Goal: Answer question/provide support: Share knowledge or assist other users

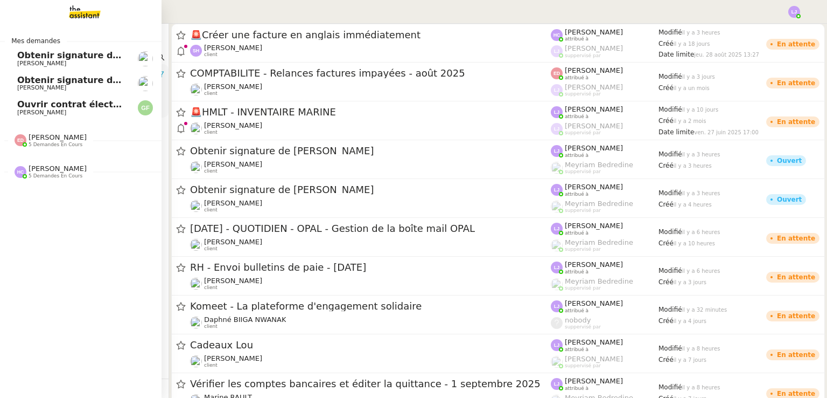
click at [20, 101] on span "Ouvrir contrat électricité temporaire" at bounding box center [106, 104] width 178 height 10
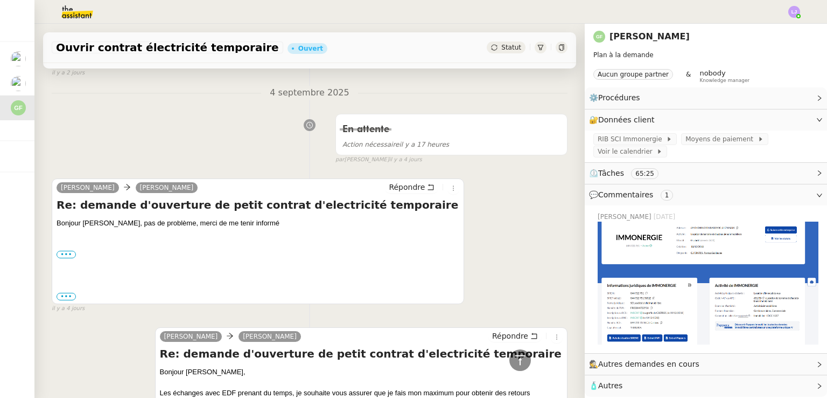
scroll to position [767, 0]
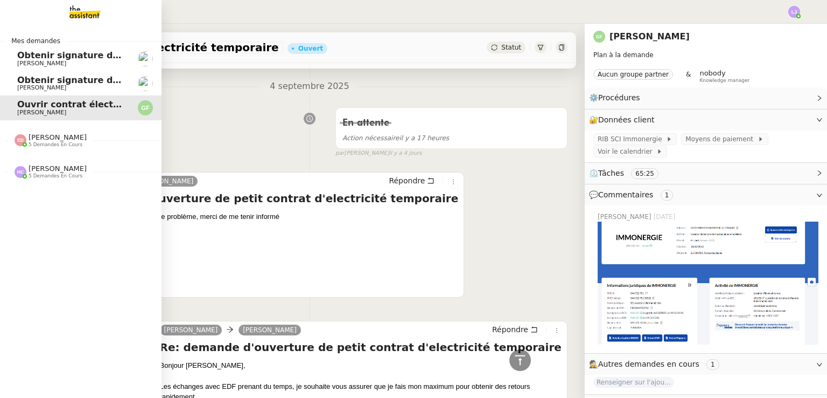
click at [68, 90] on span "[PERSON_NAME]" at bounding box center [71, 88] width 109 height 6
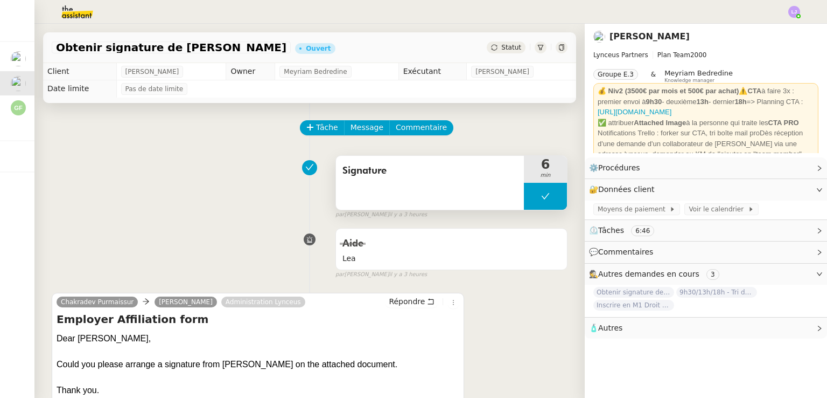
click at [524, 194] on button at bounding box center [545, 196] width 43 height 27
click at [531, 194] on icon at bounding box center [535, 196] width 9 height 9
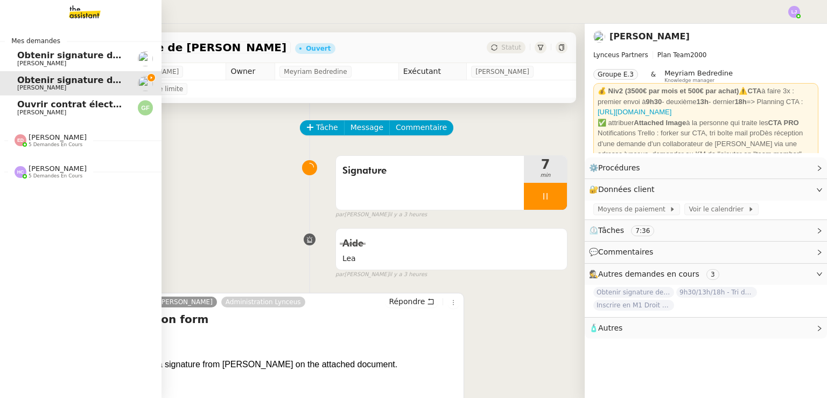
click at [82, 61] on span "[PERSON_NAME]" at bounding box center [71, 63] width 109 height 6
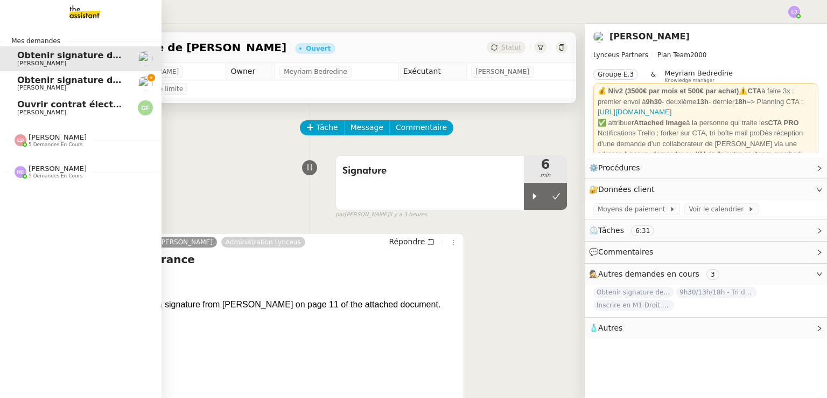
click at [30, 81] on span "Obtenir signature de [PERSON_NAME]" at bounding box center [109, 80] width 185 height 10
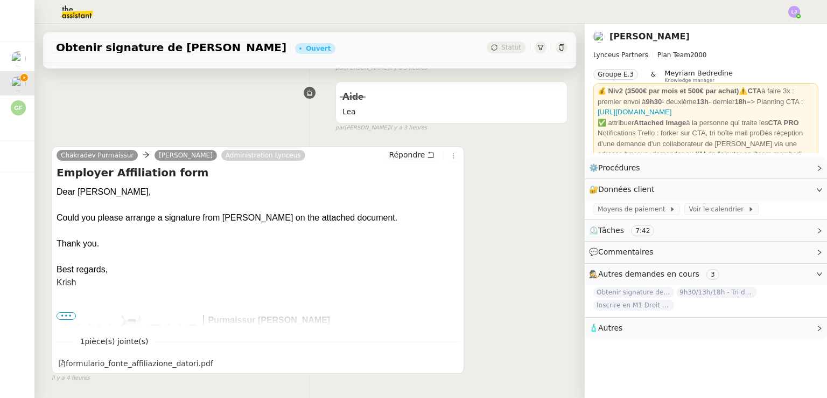
scroll to position [151, 0]
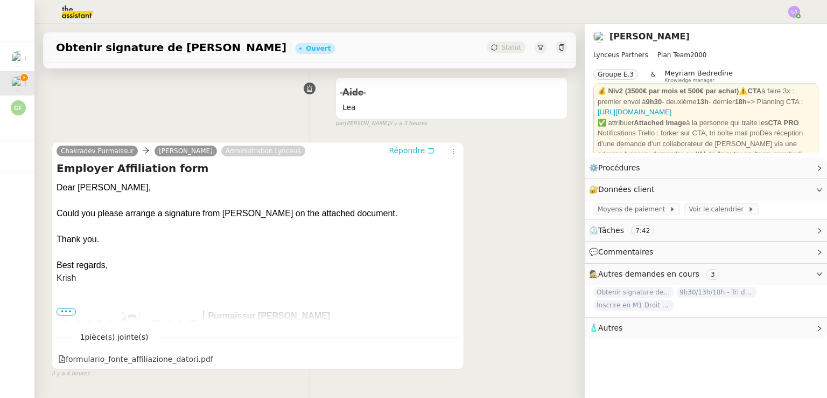
click at [407, 150] on span "Répondre" at bounding box center [407, 150] width 36 height 11
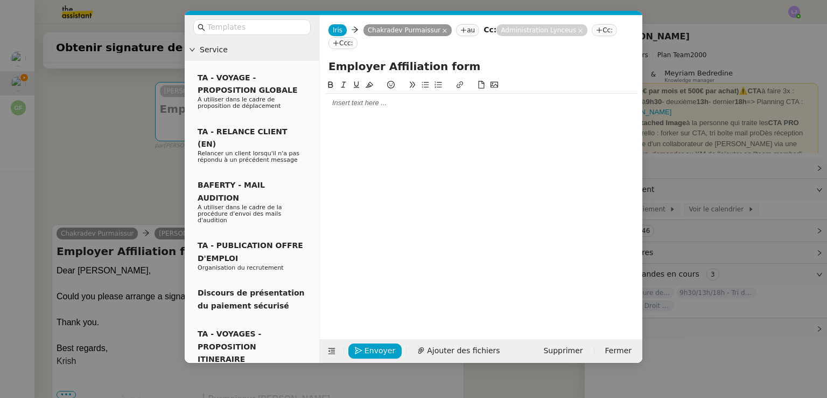
click at [386, 98] on div at bounding box center [481, 103] width 314 height 10
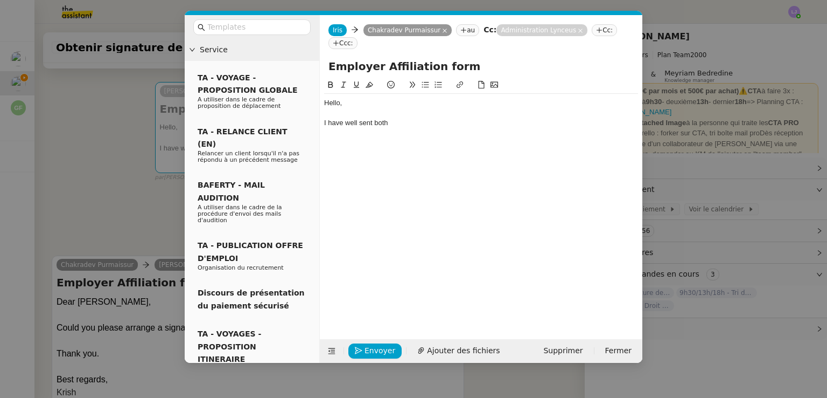
click at [350, 118] on div "I have well sent both" at bounding box center [481, 123] width 314 height 10
click at [381, 118] on div "I have sent both" at bounding box center [481, 123] width 314 height 10
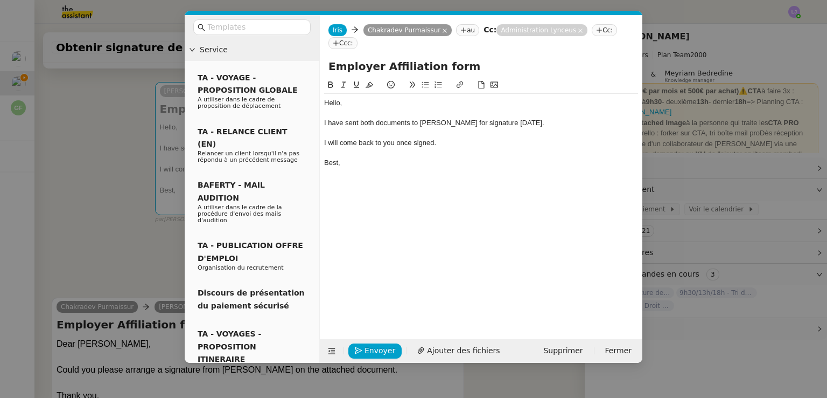
click at [342, 98] on div "Hello," at bounding box center [481, 103] width 314 height 10
click at [353, 177] on div "Hello [PERSON_NAME], I have sent both documents to [PERSON_NAME] for signature …" at bounding box center [481, 200] width 314 height 243
click at [454, 118] on div "I have sent both documents to [PERSON_NAME] for signature [DATE]." at bounding box center [481, 123] width 314 height 10
click at [170, 239] on nz-modal-container "Service TA - VOYAGE - PROPOSITION GLOBALE A utiliser dans le cadre de propositi…" at bounding box center [413, 199] width 827 height 398
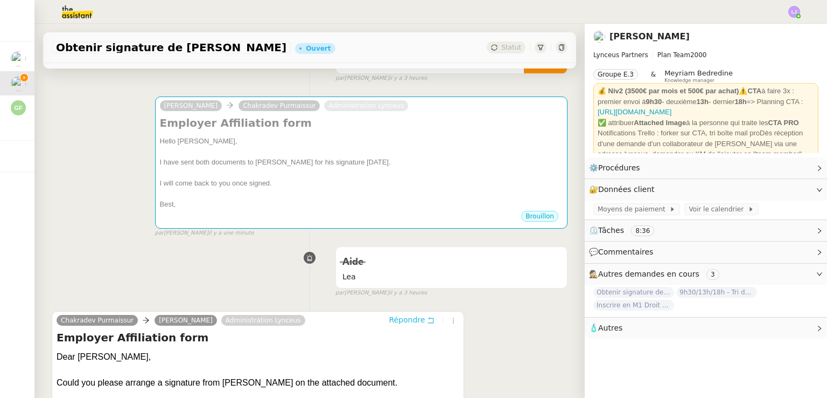
scroll to position [136, 0]
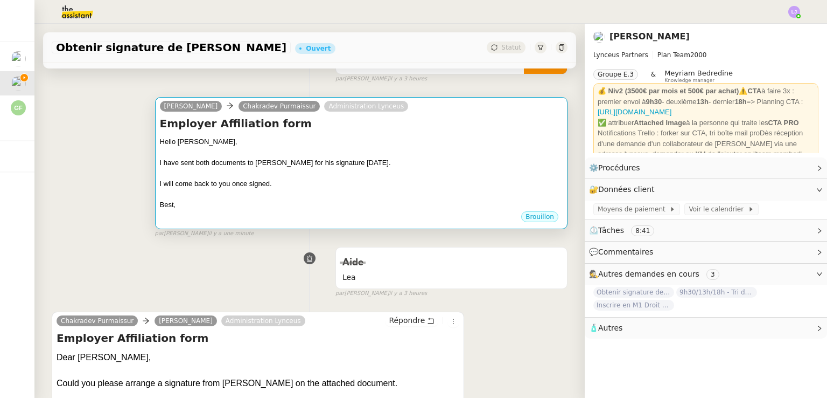
click at [254, 179] on div "I will come back to you once signed." at bounding box center [361, 183] width 403 height 11
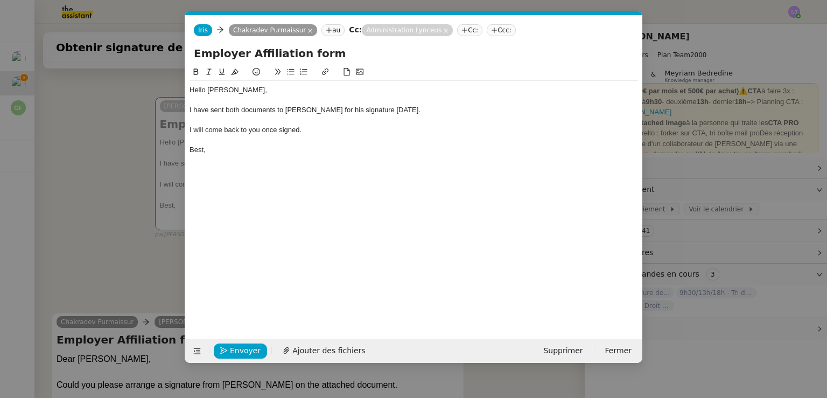
scroll to position [0, 23]
click at [444, 30] on icon at bounding box center [446, 31] width 4 height 4
click at [237, 349] on span "Envoyer" at bounding box center [245, 350] width 31 height 12
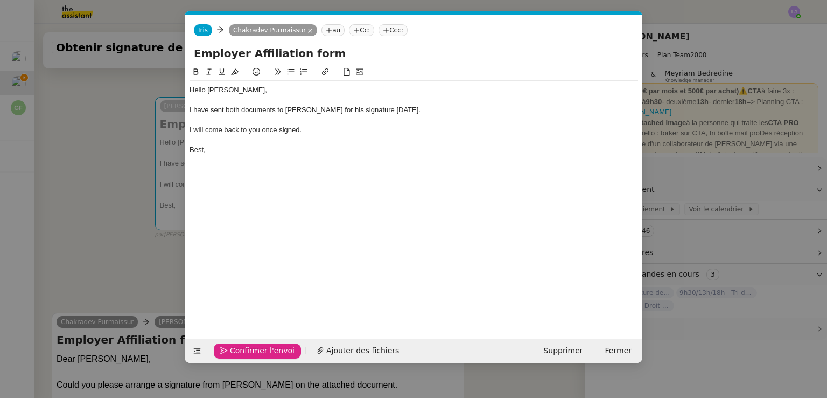
click at [237, 349] on span "Confirmer l'envoi" at bounding box center [262, 350] width 65 height 12
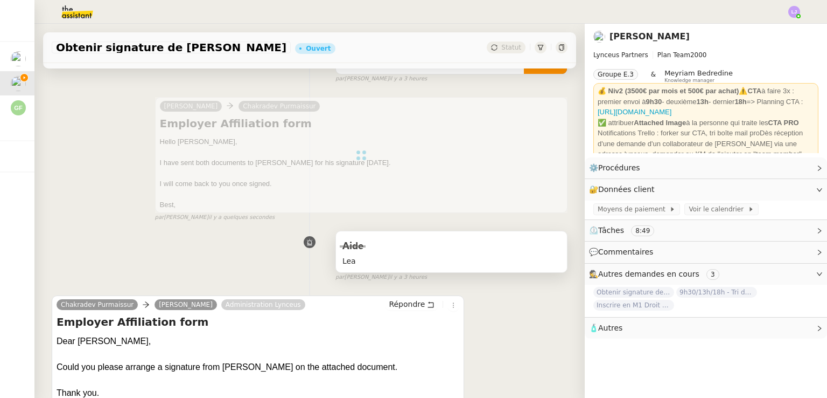
scroll to position [0, 0]
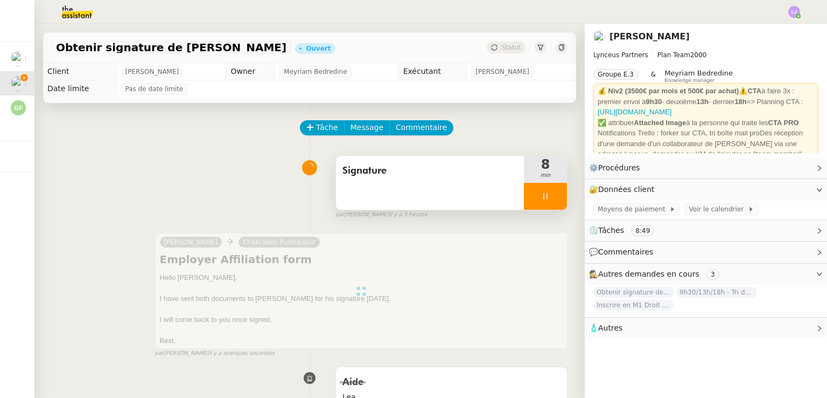
click at [542, 192] on div at bounding box center [545, 196] width 43 height 27
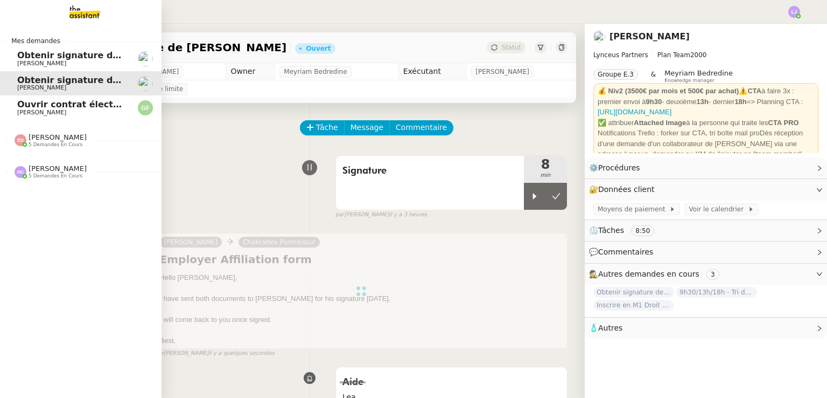
click at [75, 107] on span "Ouvrir contrat électricité temporaire" at bounding box center [106, 104] width 178 height 10
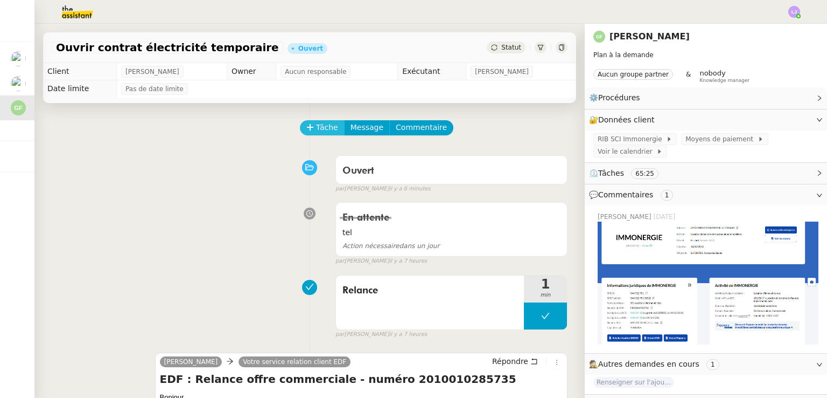
click at [316, 126] on span "Tâche" at bounding box center [327, 127] width 22 height 12
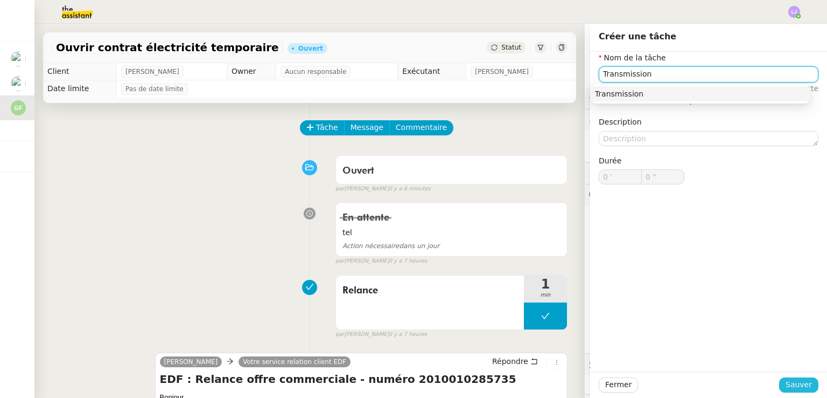
type input "Transmission"
click at [786, 379] on span "Sauver" at bounding box center [799, 384] width 26 height 12
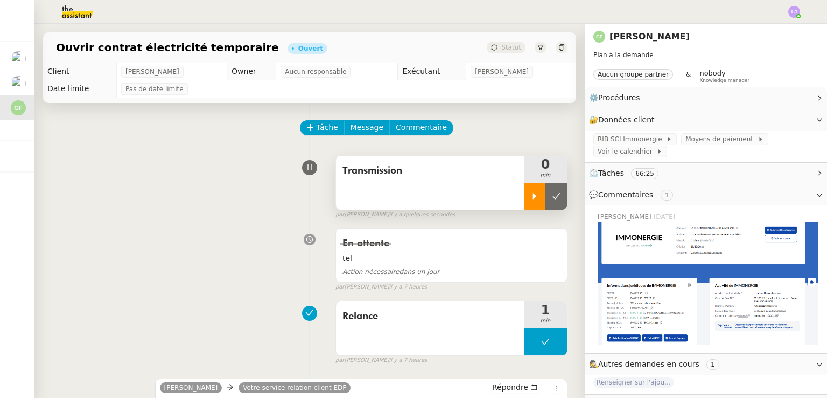
click at [533, 198] on icon at bounding box center [535, 196] width 4 height 6
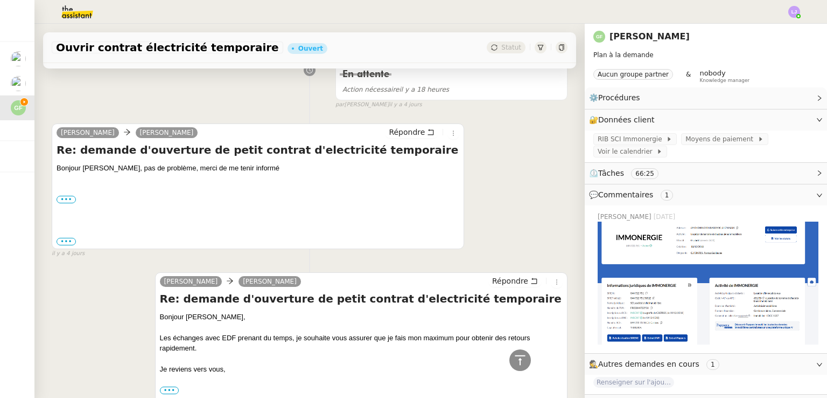
scroll to position [840, 0]
click at [408, 134] on span "Répondre" at bounding box center [407, 133] width 36 height 11
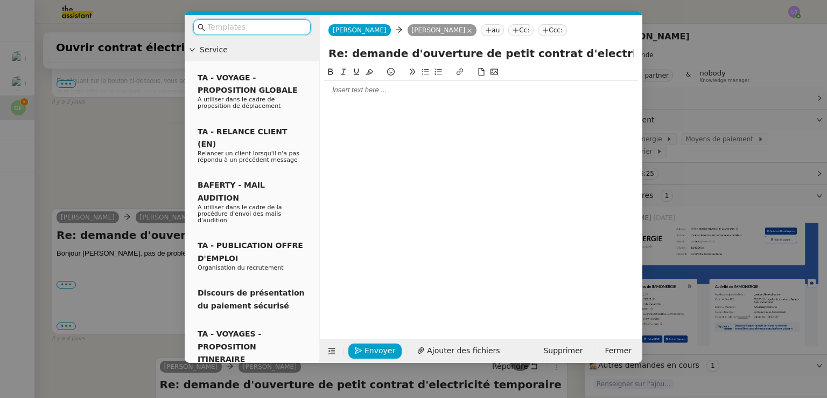
scroll to position [924, 0]
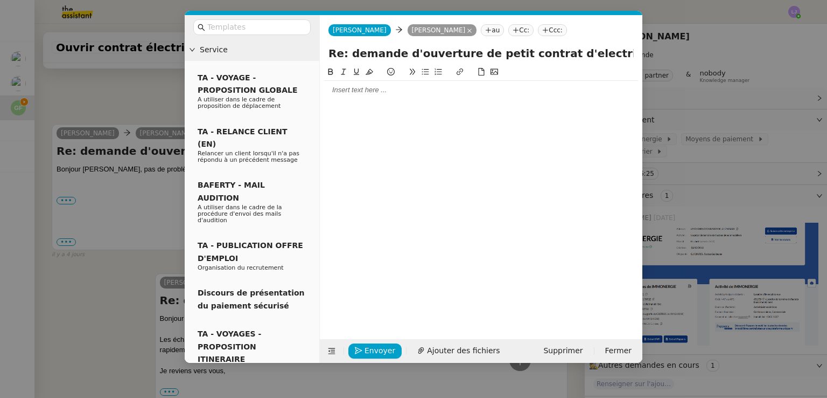
click at [411, 89] on div at bounding box center [481, 90] width 314 height 10
click at [600, 110] on div "J'ai relancé une troisième fois le service client EDF afin d'obtenir une propos…" at bounding box center [481, 115] width 314 height 20
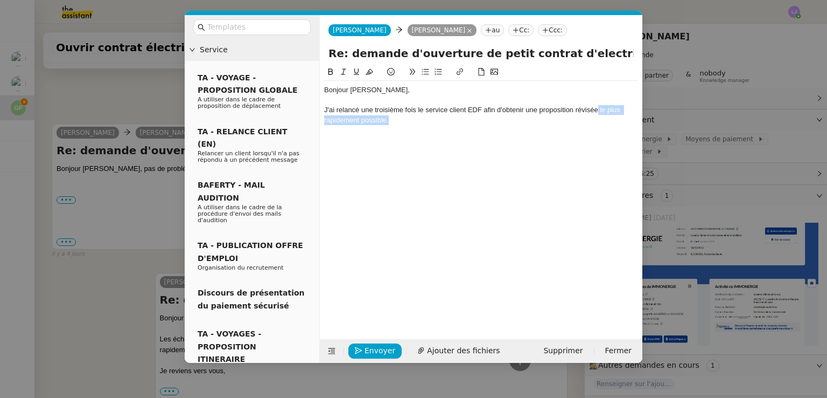
drag, startPoint x: 569, startPoint y: 119, endPoint x: 599, endPoint y: 107, distance: 31.4
click at [599, 107] on div "J'ai relancé une troisième fois le service client EDF afin d'obtenir une propos…" at bounding box center [481, 115] width 314 height 20
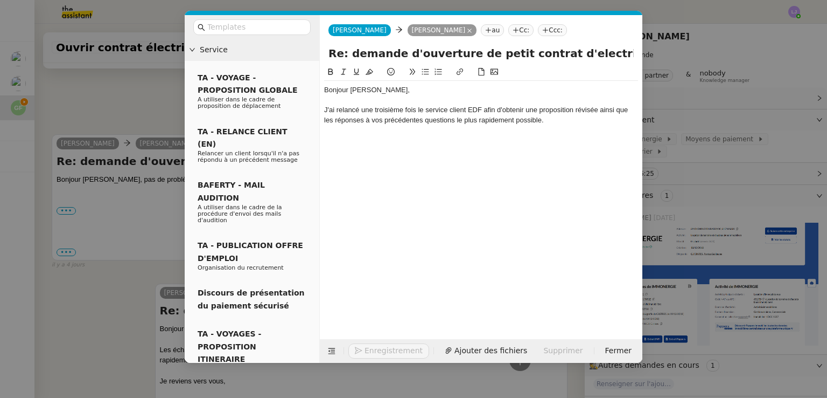
scroll to position [966, 0]
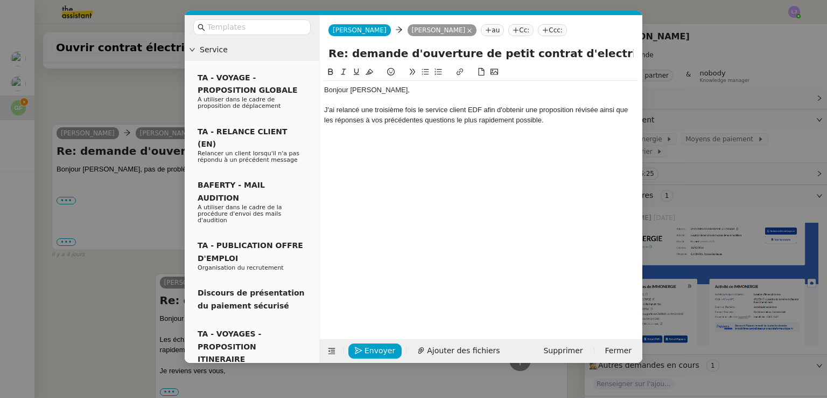
click at [582, 121] on div "J'ai relancé une troisième fois le service client EDF afin d'obtenir une propos…" at bounding box center [481, 115] width 314 height 20
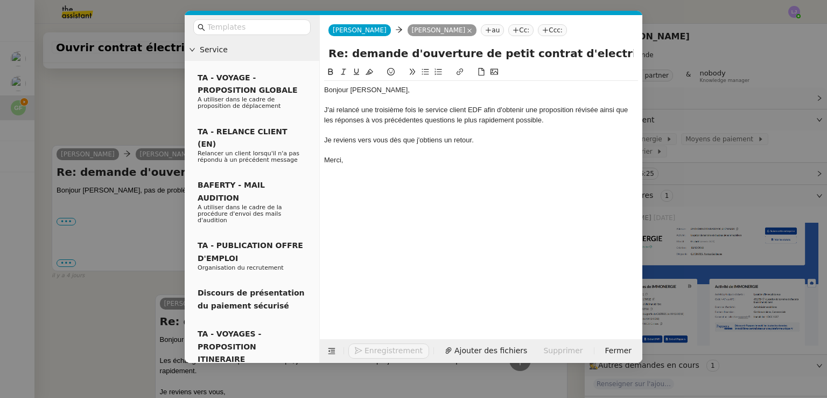
scroll to position [1008, 0]
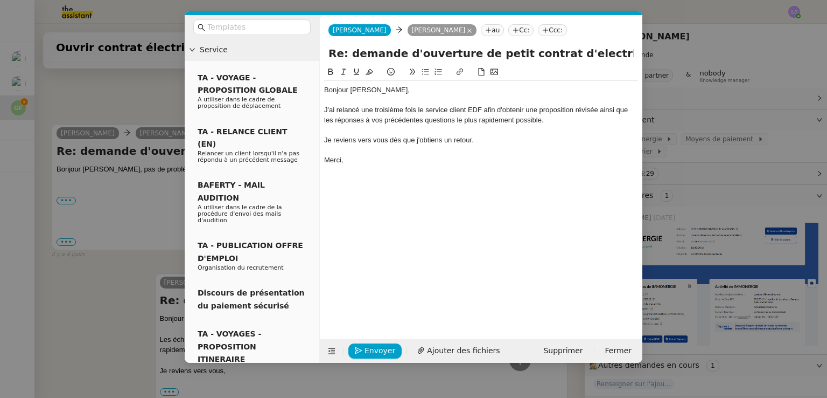
click at [483, 107] on div "J'ai relancé une troisième fois le service client EDF afin d'obtenir une propos…" at bounding box center [481, 115] width 314 height 20
click at [488, 124] on div "J'ai relancé une troisième fois le service client EDF ce matin afin d'obtenir u…" at bounding box center [481, 115] width 314 height 20
click at [444, 162] on div "Merci," at bounding box center [481, 160] width 314 height 10
click at [144, 258] on nz-modal-container "Service TA - VOYAGE - PROPOSITION GLOBALE A utiliser dans le cadre de propositi…" at bounding box center [413, 199] width 827 height 398
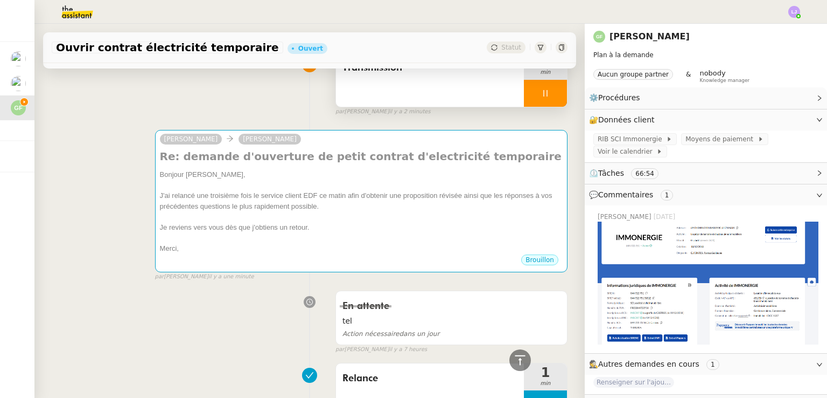
scroll to position [0, 0]
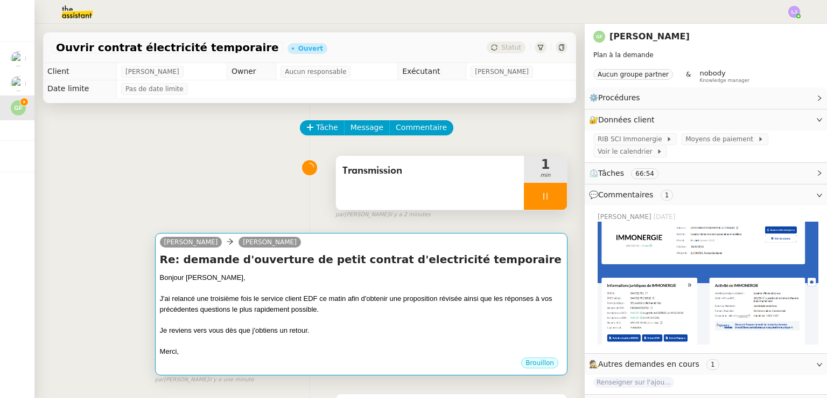
click at [468, 305] on div "J'ai relancé une troisième fois le service client EDF ce matin afin d'obtenir u…" at bounding box center [361, 303] width 403 height 21
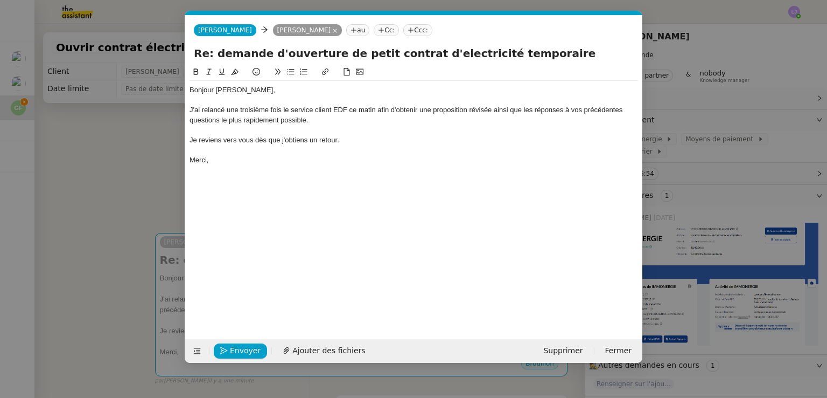
scroll to position [0, 23]
click at [253, 347] on span "Envoyer" at bounding box center [245, 350] width 31 height 12
click at [253, 347] on span "Confirmer l'envoi" at bounding box center [262, 350] width 65 height 12
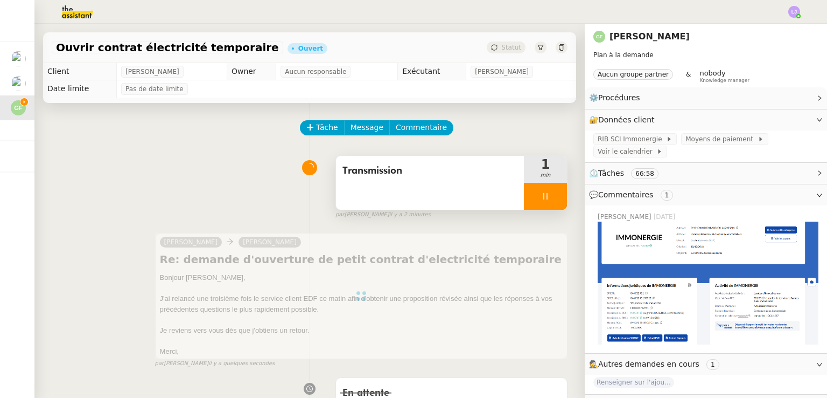
click at [540, 193] on div at bounding box center [545, 196] width 43 height 27
click at [552, 193] on icon at bounding box center [556, 196] width 9 height 9
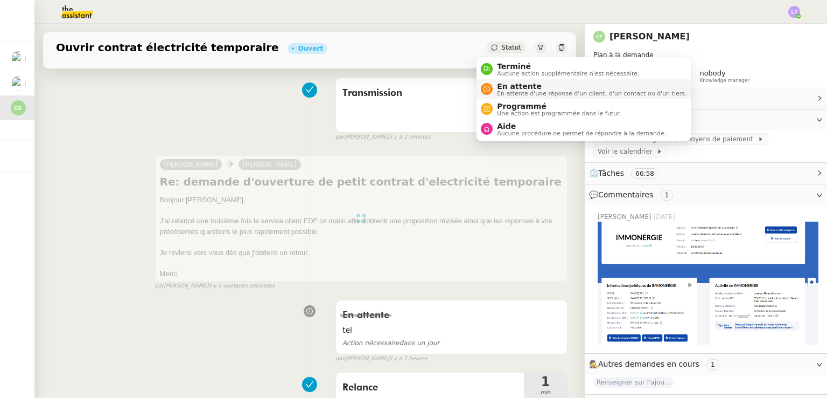
click at [513, 85] on span "En attente" at bounding box center [592, 86] width 190 height 9
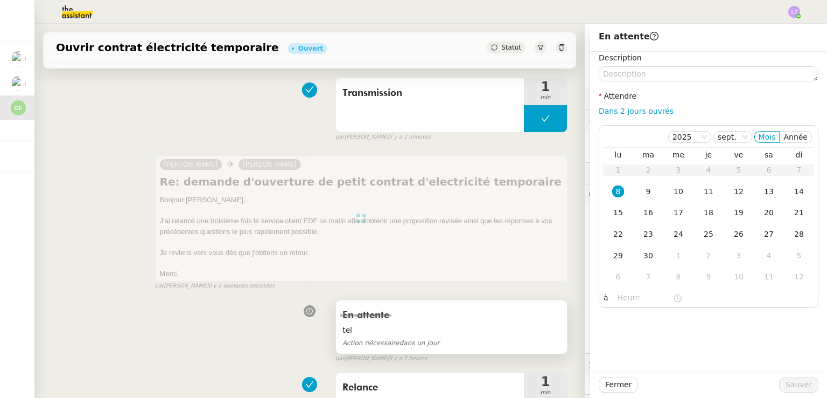
click at [447, 338] on div "tel Action nécessaire dans un jour" at bounding box center [452, 336] width 218 height 25
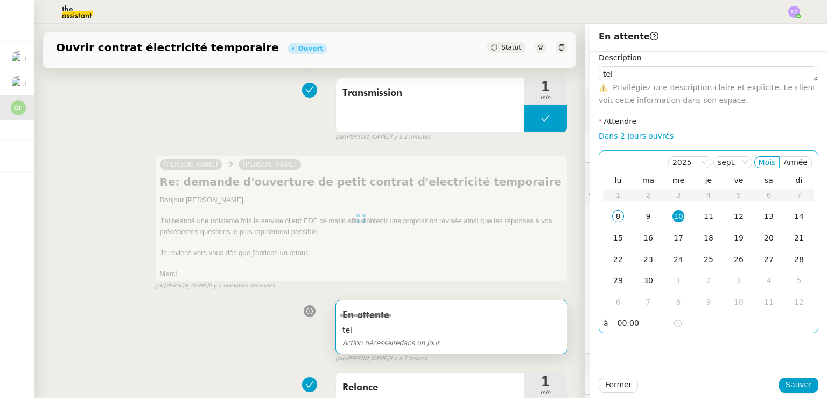
click at [673, 215] on div "10" at bounding box center [679, 216] width 12 height 12
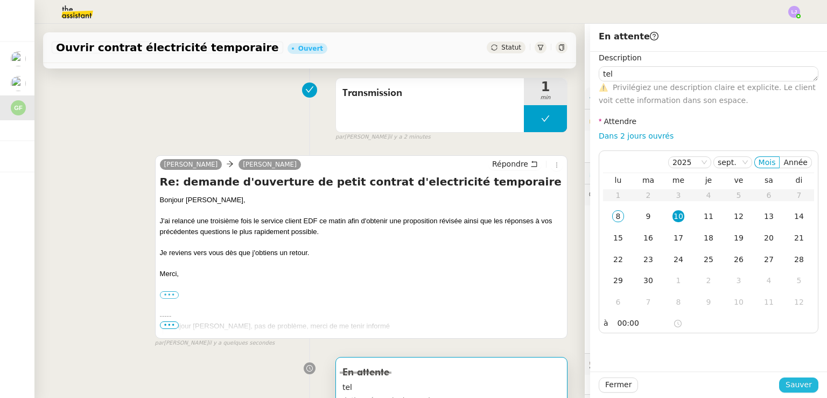
click at [786, 379] on span "Sauver" at bounding box center [799, 384] width 26 height 12
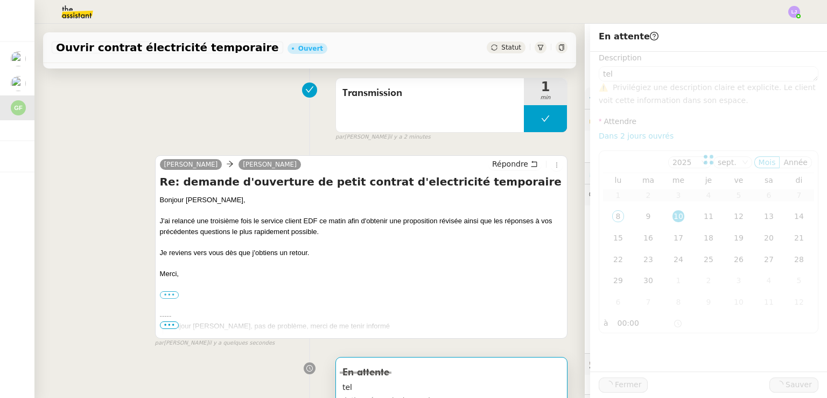
type textarea "tel"
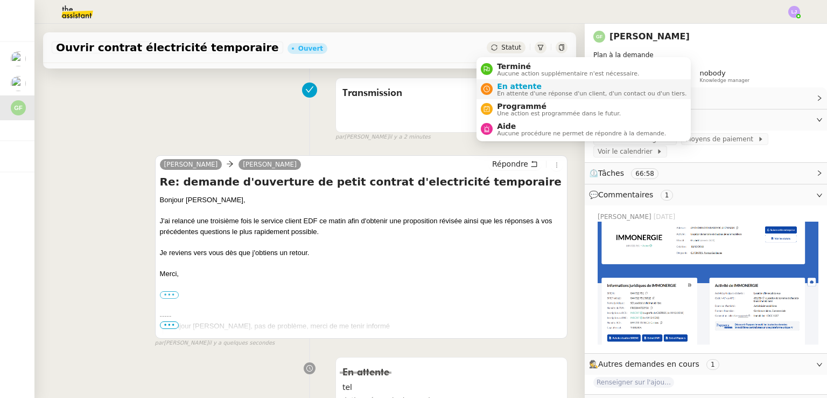
click at [510, 88] on span "En attente" at bounding box center [592, 86] width 190 height 9
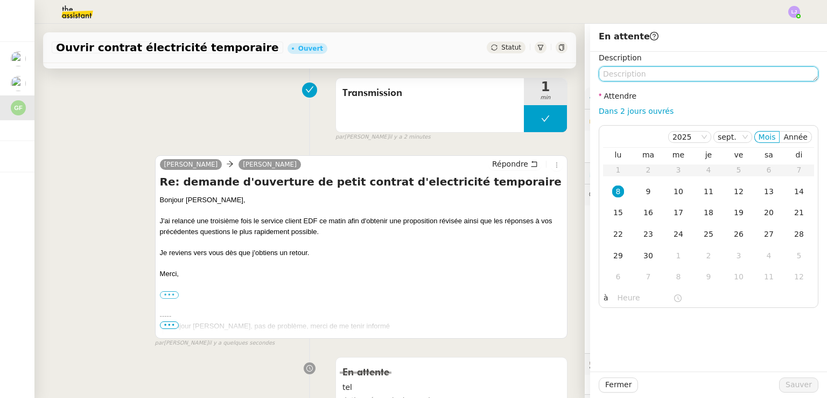
click at [638, 69] on textarea at bounding box center [709, 73] width 220 height 15
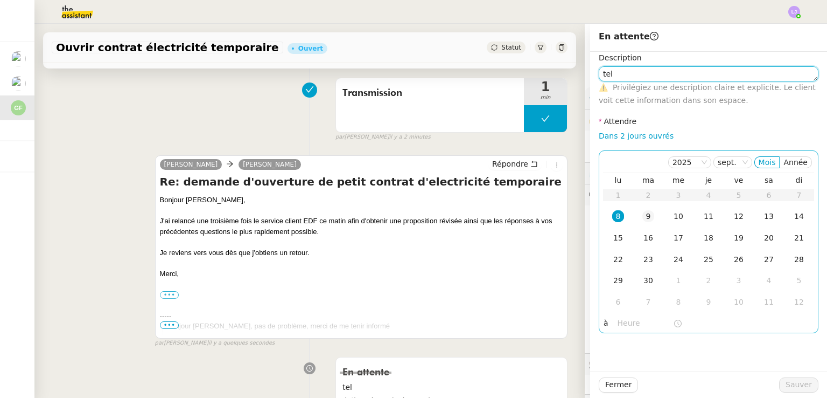
type textarea "tel"
click at [642, 225] on td "9" at bounding box center [649, 217] width 30 height 22
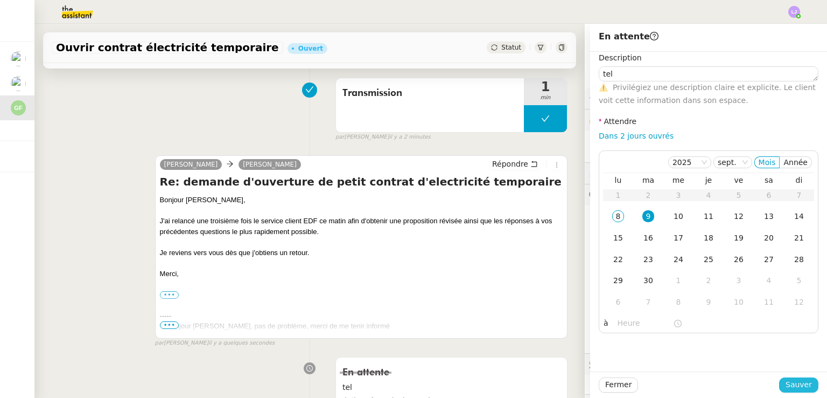
click at [788, 386] on span "Sauver" at bounding box center [799, 384] width 26 height 12
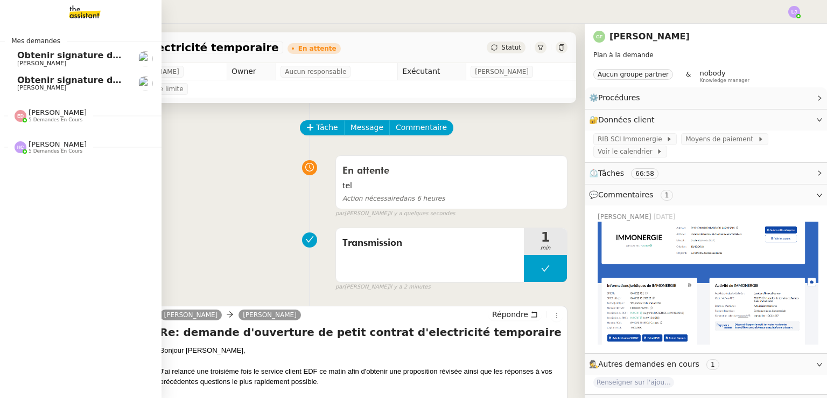
click at [41, 80] on span "Obtenir signature de [PERSON_NAME]" at bounding box center [109, 80] width 185 height 10
